Goal: Information Seeking & Learning: Find specific fact

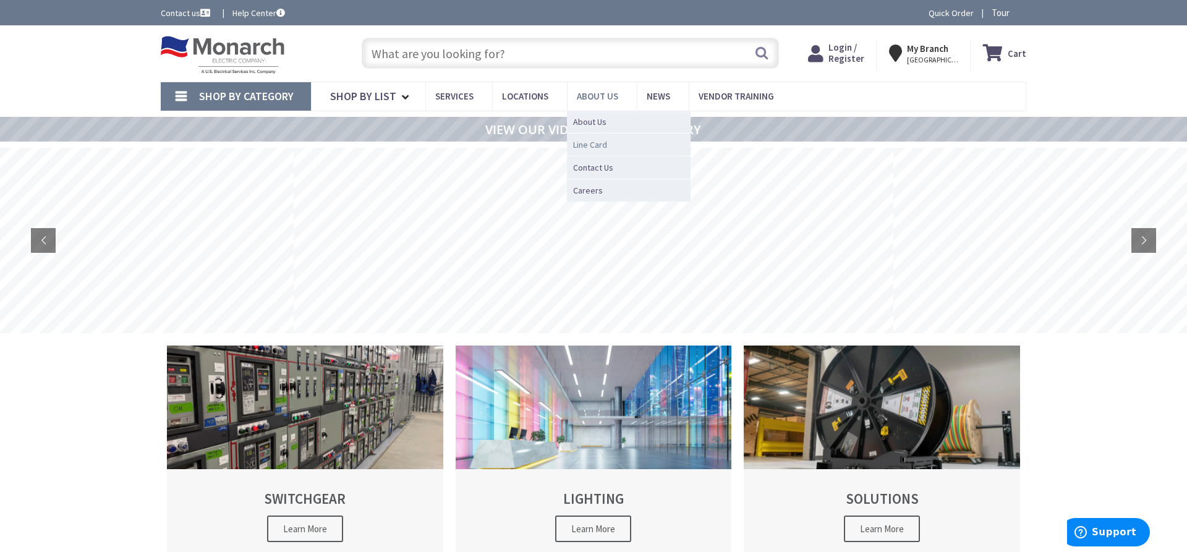
click at [593, 146] on span "Line Card" at bounding box center [590, 144] width 34 height 12
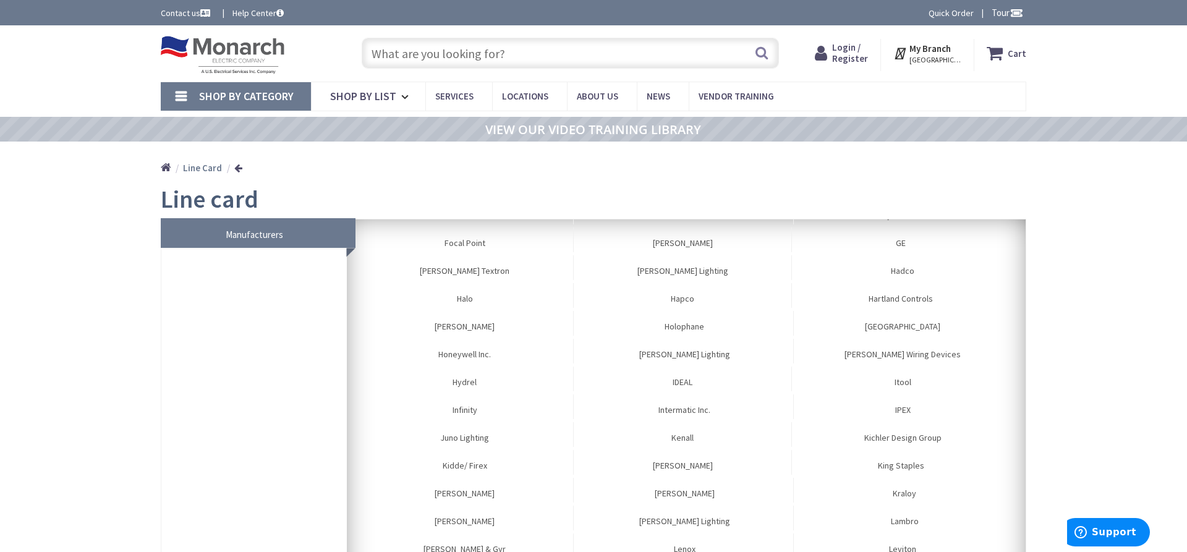
scroll to position [575, 0]
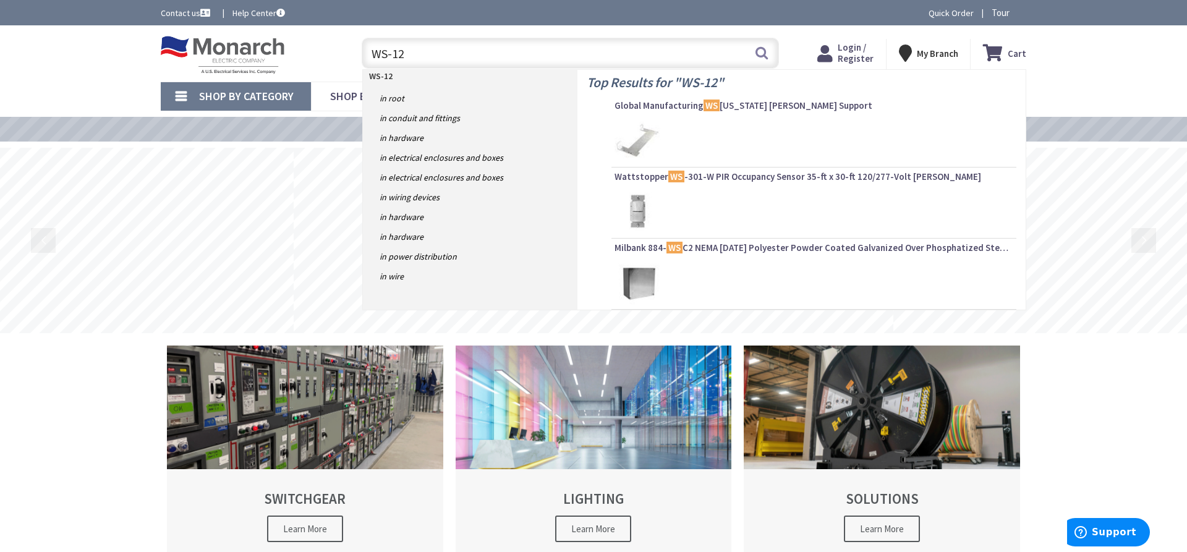
type input "WS-12A"
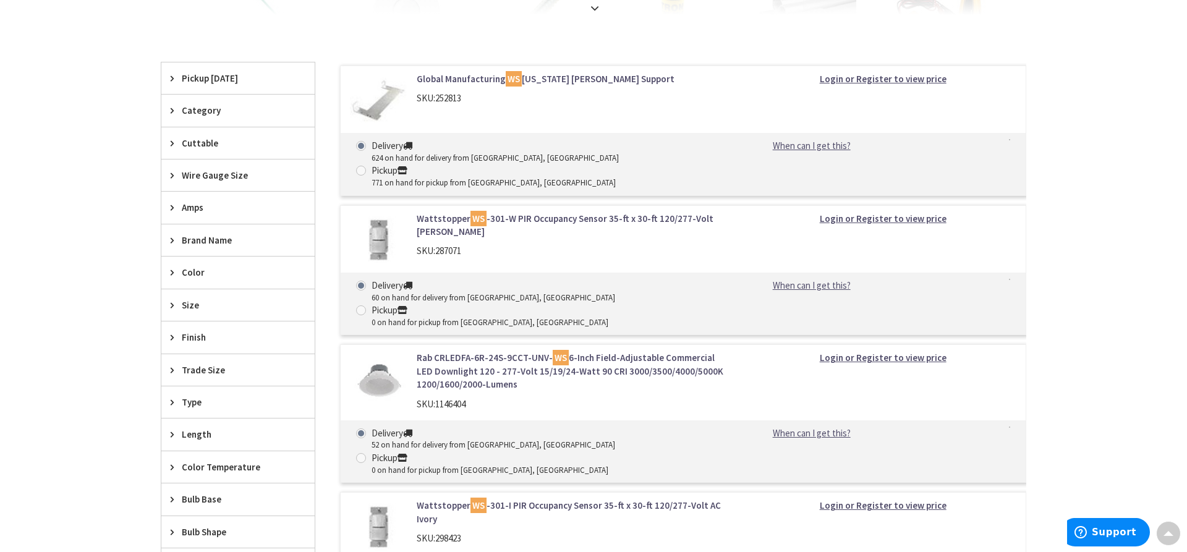
scroll to position [378, 0]
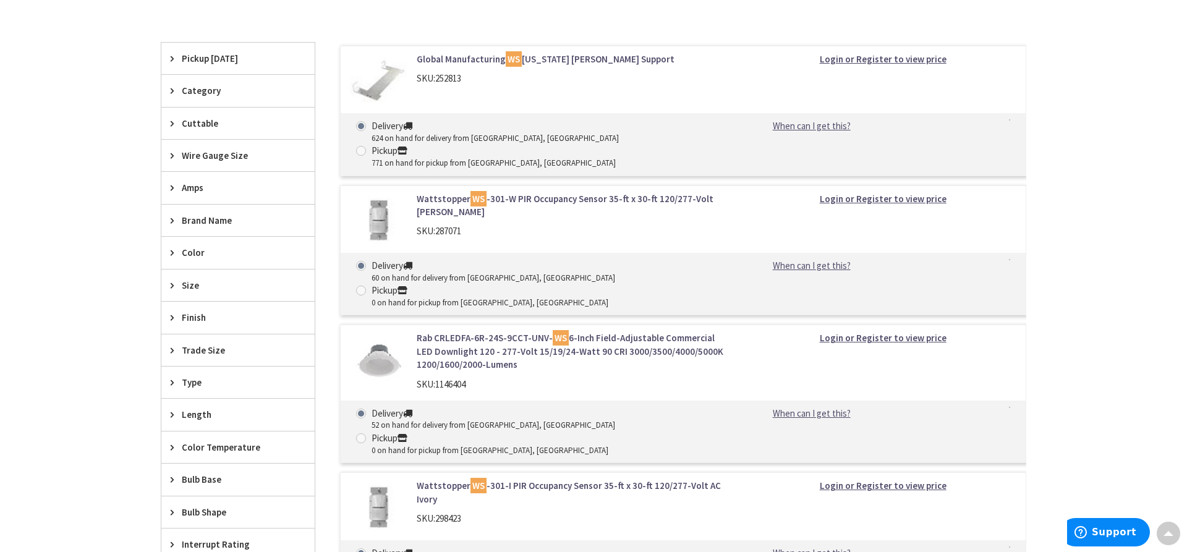
click at [587, 62] on link "Global Manufacturing WS Colorado Jim Cable Support" at bounding box center [574, 59] width 315 height 13
